Goal: Navigation & Orientation: Find specific page/section

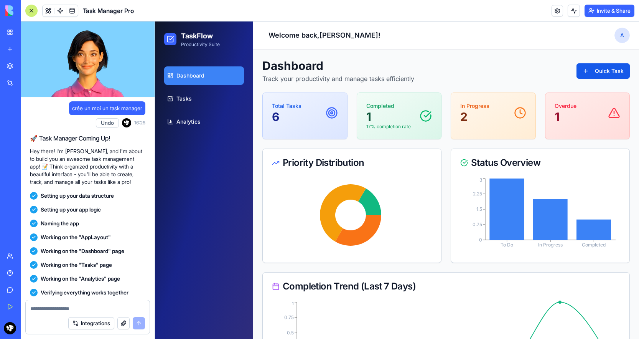
click at [10, 33] on link "My Workspace" at bounding box center [17, 32] width 31 height 15
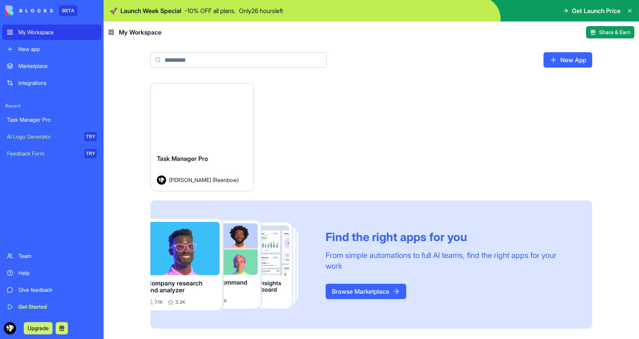
click at [363, 293] on link "Browse Marketplace" at bounding box center [366, 291] width 81 height 15
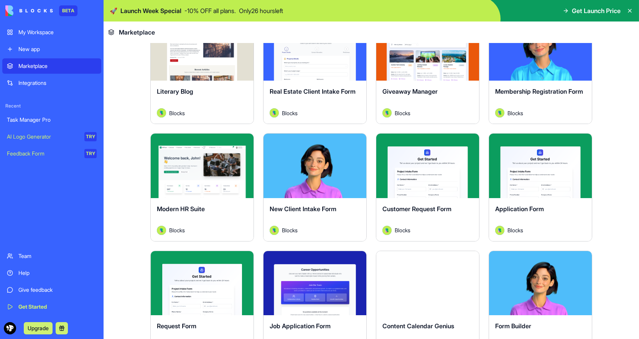
scroll to position [816, 0]
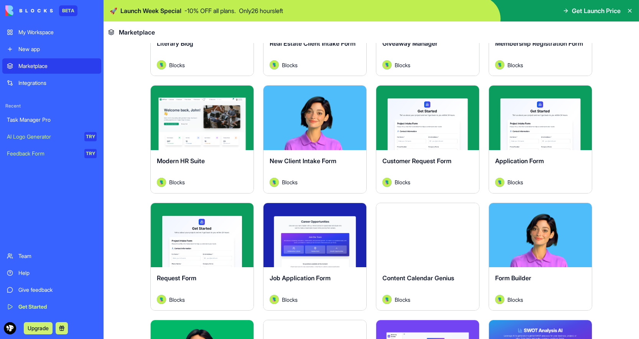
click at [41, 119] on div "Task Manager Pro" at bounding box center [52, 120] width 90 height 8
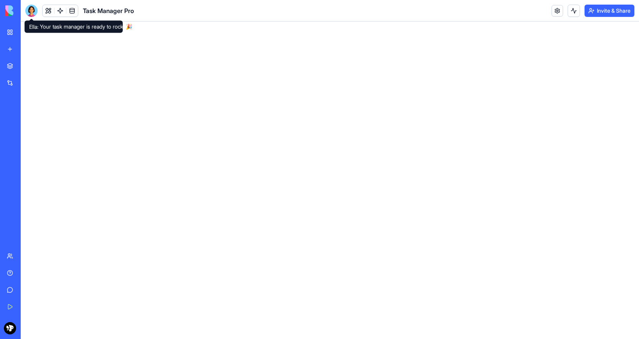
click at [33, 9] on div at bounding box center [31, 11] width 12 height 12
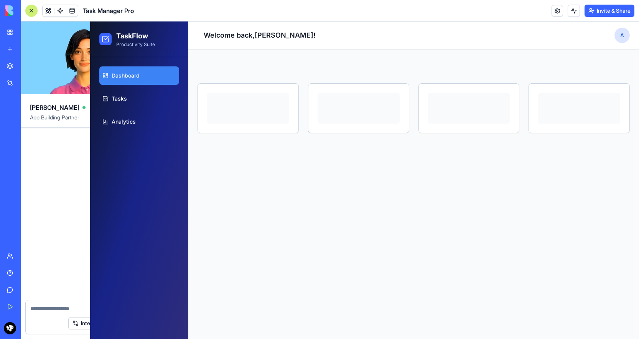
scroll to position [111, 0]
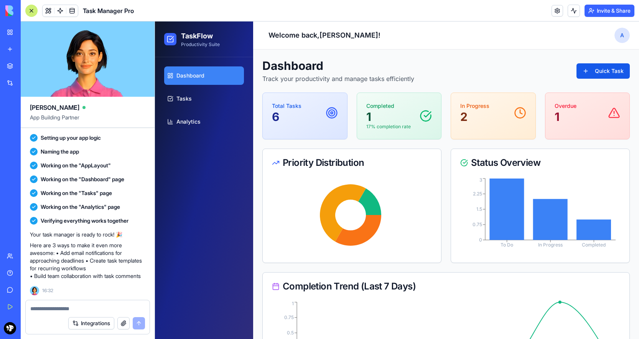
click at [12, 29] on link "My Workspace" at bounding box center [17, 32] width 31 height 15
